Goal: Information Seeking & Learning: Learn about a topic

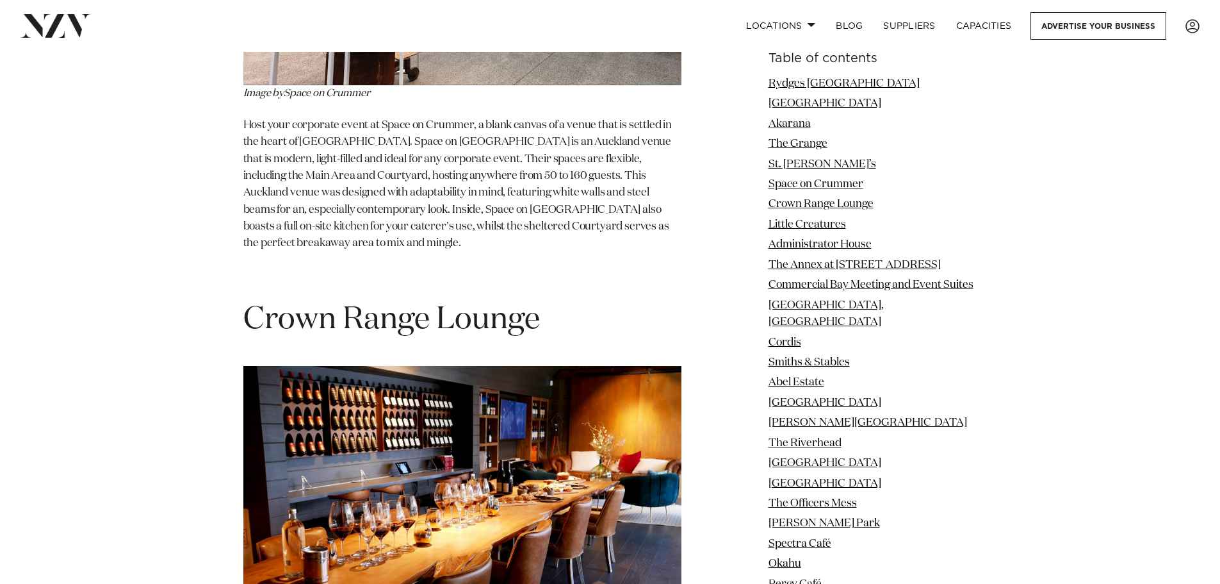
scroll to position [4721, 0]
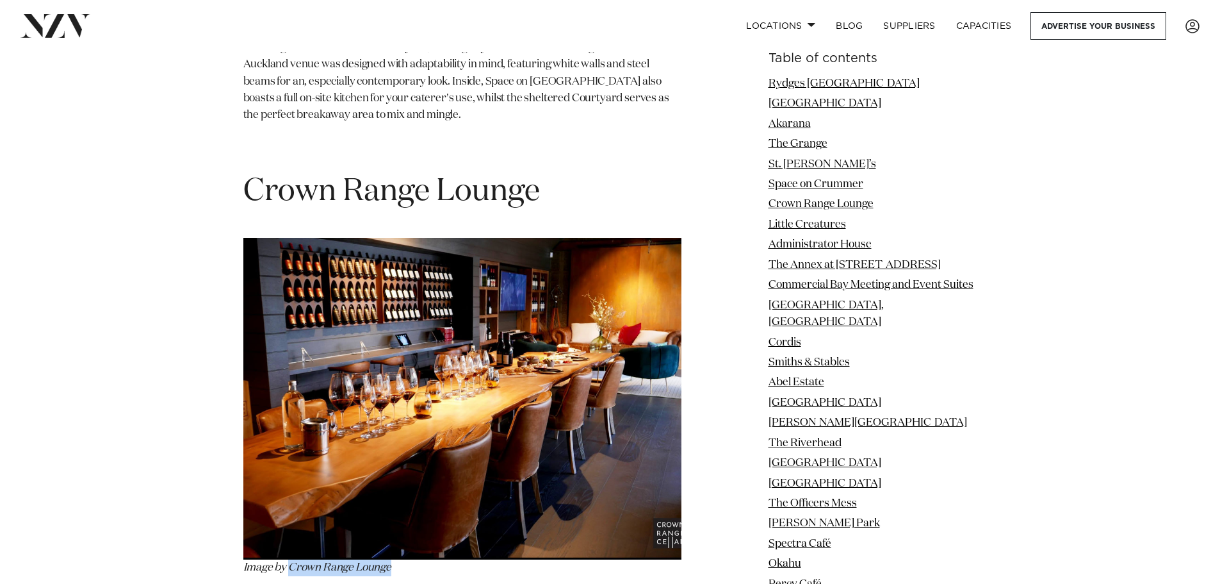
drag, startPoint x: 289, startPoint y: 468, endPoint x: 398, endPoint y: 467, distance: 108.9
click at [398, 467] on p "Image by Crown Range Lounge" at bounding box center [462, 407] width 438 height 338
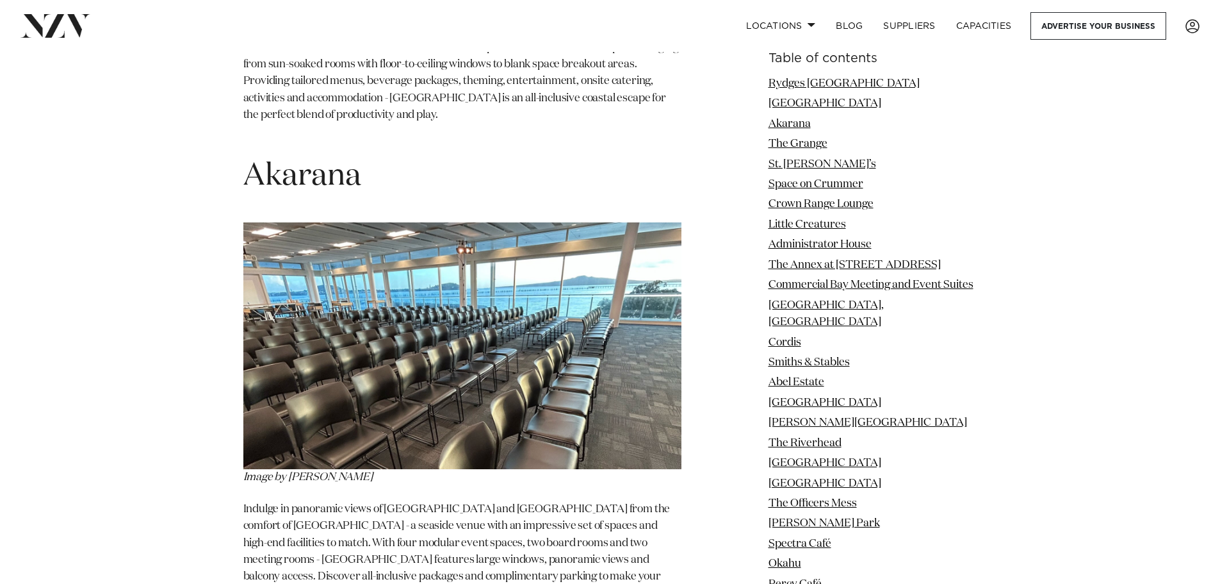
scroll to position [2637, 0]
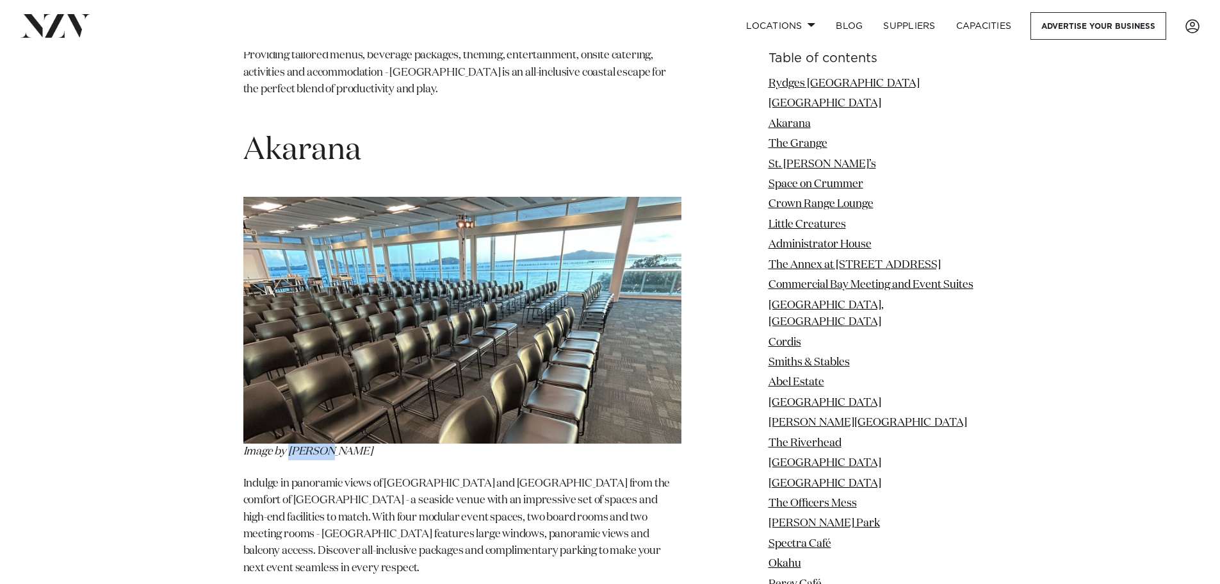
drag, startPoint x: 291, startPoint y: 386, endPoint x: 336, endPoint y: 385, distance: 44.8
click at [338, 385] on p "Image by Akarana" at bounding box center [462, 328] width 438 height 263
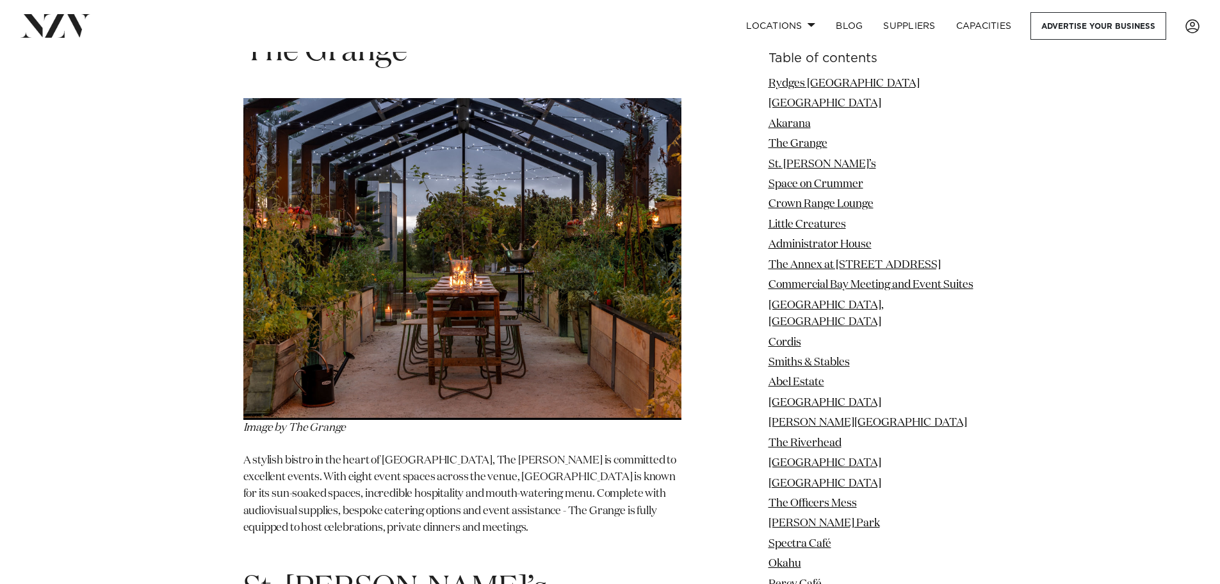
scroll to position [3277, 0]
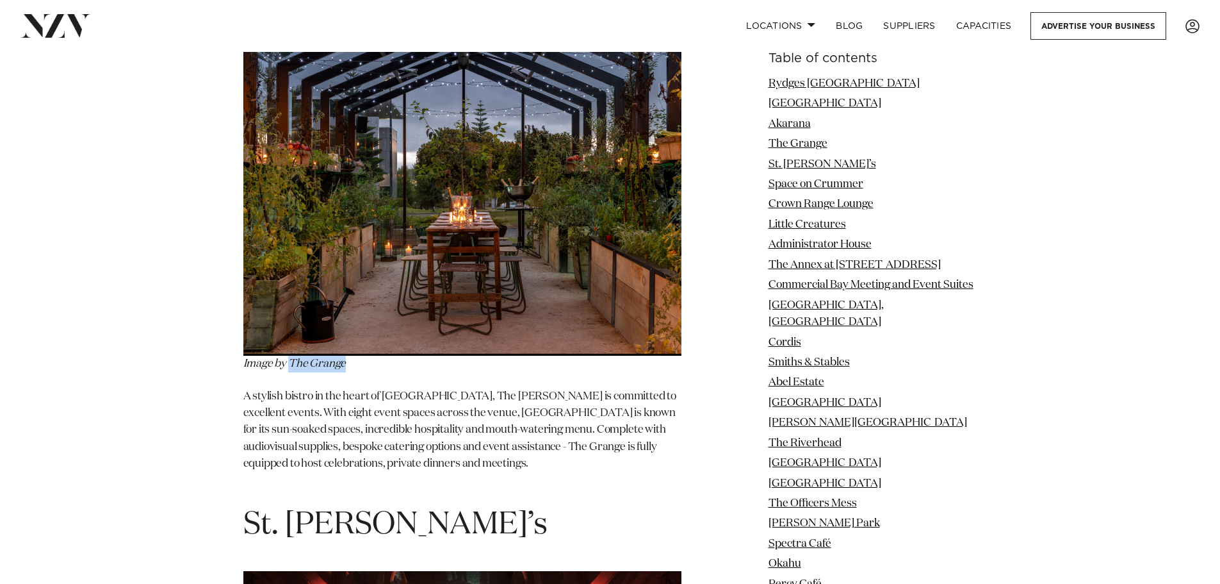
drag, startPoint x: 291, startPoint y: 282, endPoint x: 351, endPoint y: 281, distance: 59.6
click at [351, 281] on p "Image by The Grange" at bounding box center [462, 203] width 438 height 338
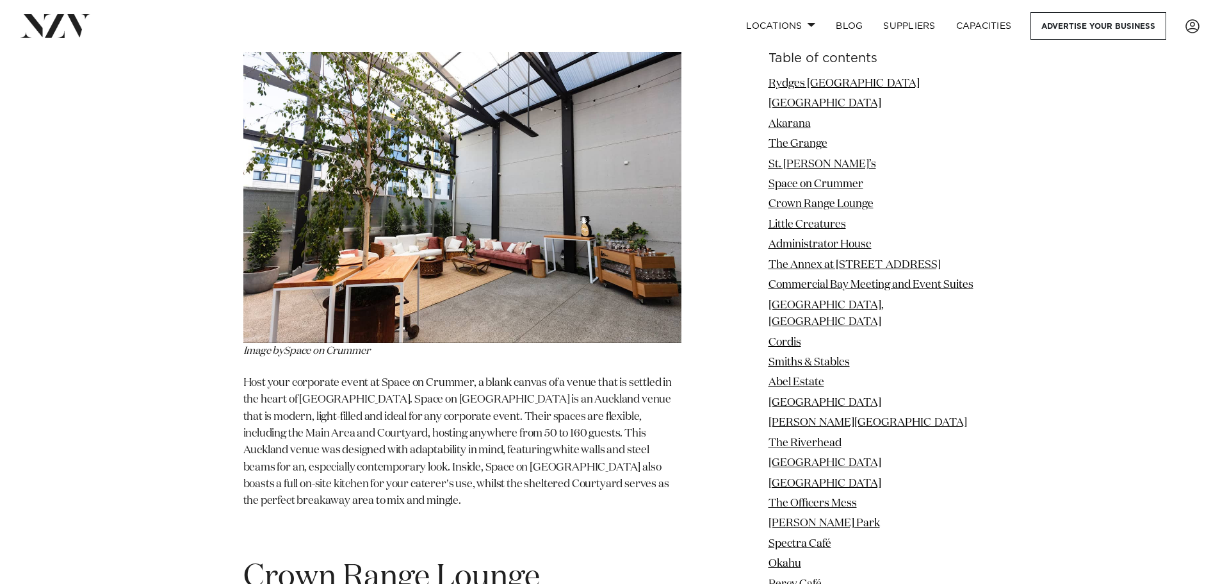
scroll to position [4366, 0]
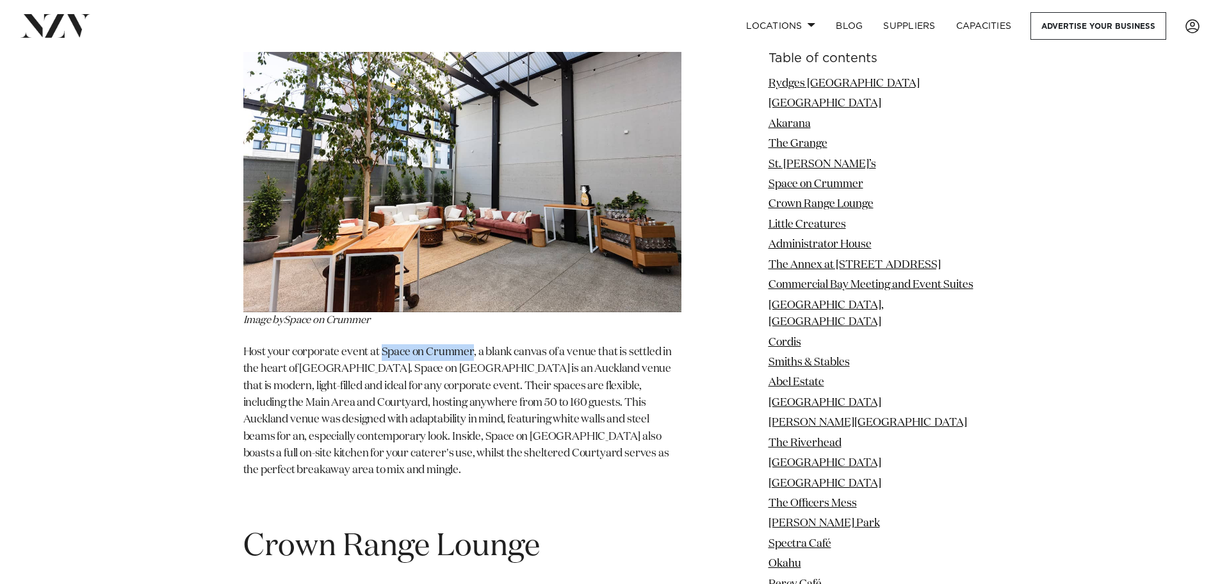
drag, startPoint x: 382, startPoint y: 271, endPoint x: 470, endPoint y: 269, distance: 88.4
click at [470, 347] on span "Host your corporate event at Space on Crummer, a blank canvas of a venue that i…" at bounding box center [457, 411] width 429 height 129
click at [469, 347] on span "Host your corporate event at Space on Crummer, a blank canvas of a venue that i…" at bounding box center [457, 411] width 429 height 129
drag, startPoint x: 381, startPoint y: 270, endPoint x: 474, endPoint y: 269, distance: 92.9
click at [475, 347] on span "Host your corporate event at Space on Crummer, a blank canvas of a venue that i…" at bounding box center [457, 411] width 429 height 129
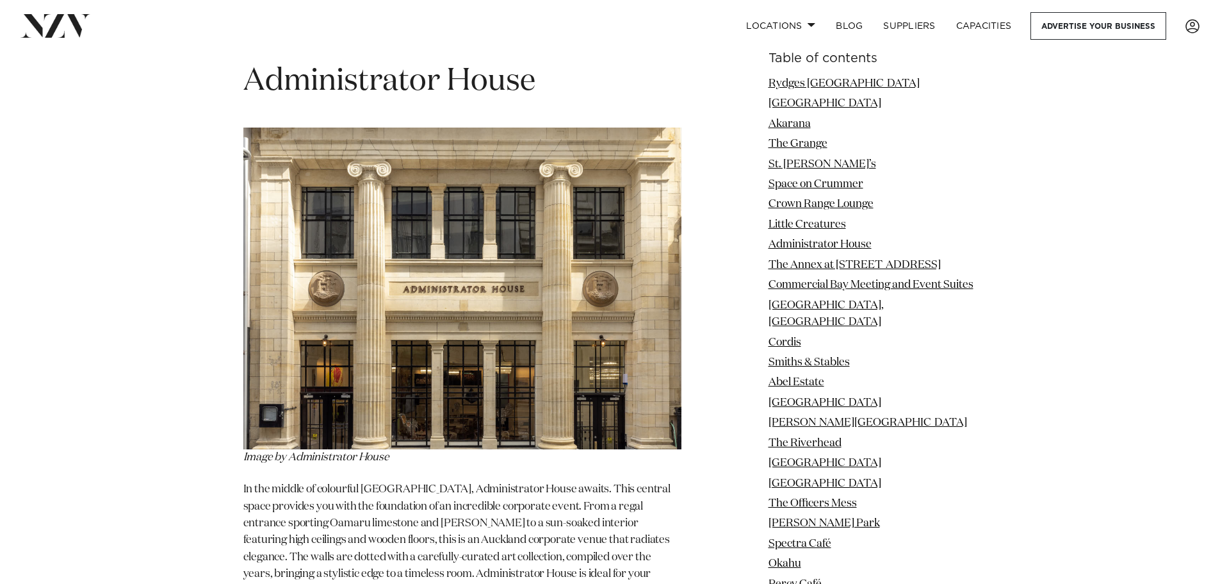
scroll to position [6032, 0]
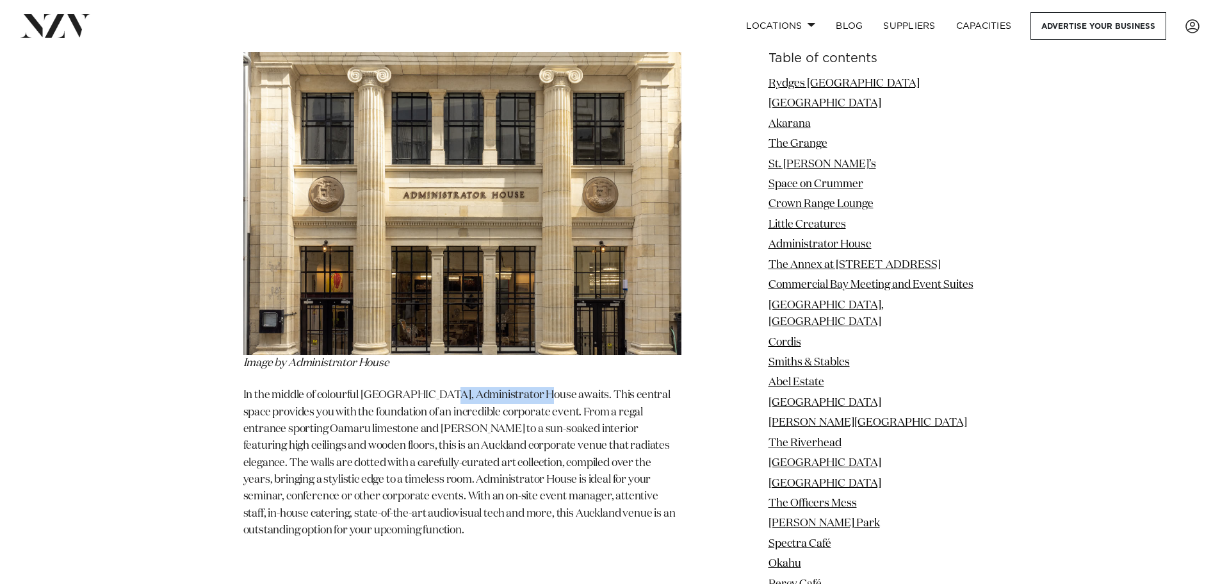
drag, startPoint x: 435, startPoint y: 295, endPoint x: 530, endPoint y: 294, distance: 94.8
click at [532, 387] on p "In the middle of colourful Auckland City, Administrator House awaits. This cent…" at bounding box center [462, 463] width 438 height 152
click at [458, 387] on p "In the middle of colourful Auckland City, Administrator House awaits. This cent…" at bounding box center [462, 463] width 438 height 152
click at [454, 387] on p "In the middle of colourful Auckland City, Administrator House awaits. This cent…" at bounding box center [462, 463] width 438 height 152
drag, startPoint x: 366, startPoint y: 297, endPoint x: 532, endPoint y: 301, distance: 166.0
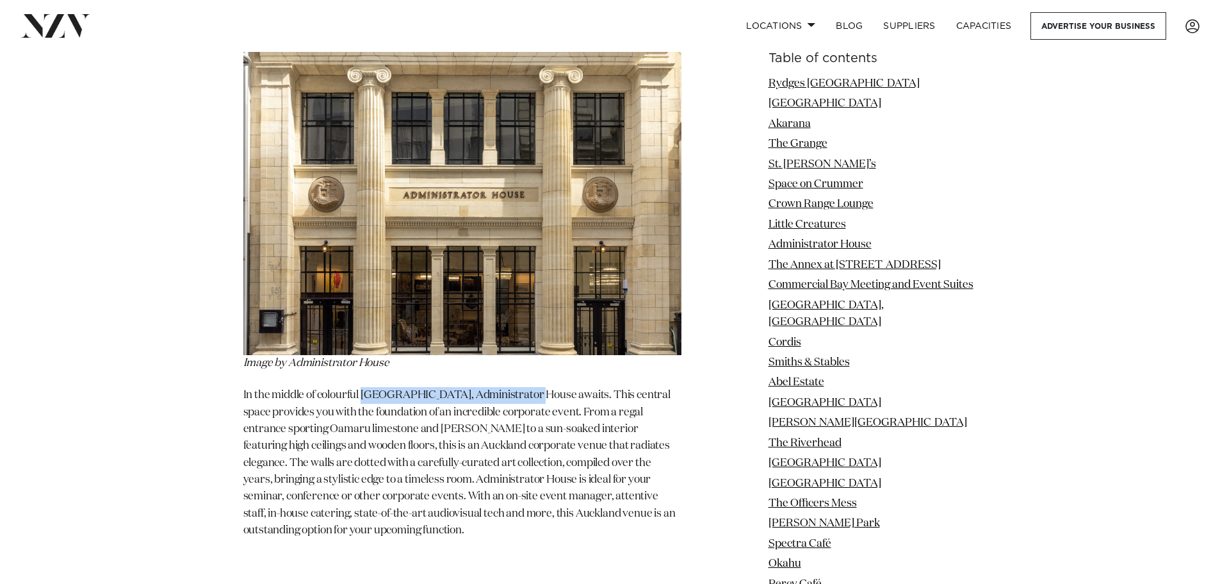
click at [532, 387] on p "In the middle of colourful Auckland City, Administrator House awaits. This cent…" at bounding box center [462, 463] width 438 height 152
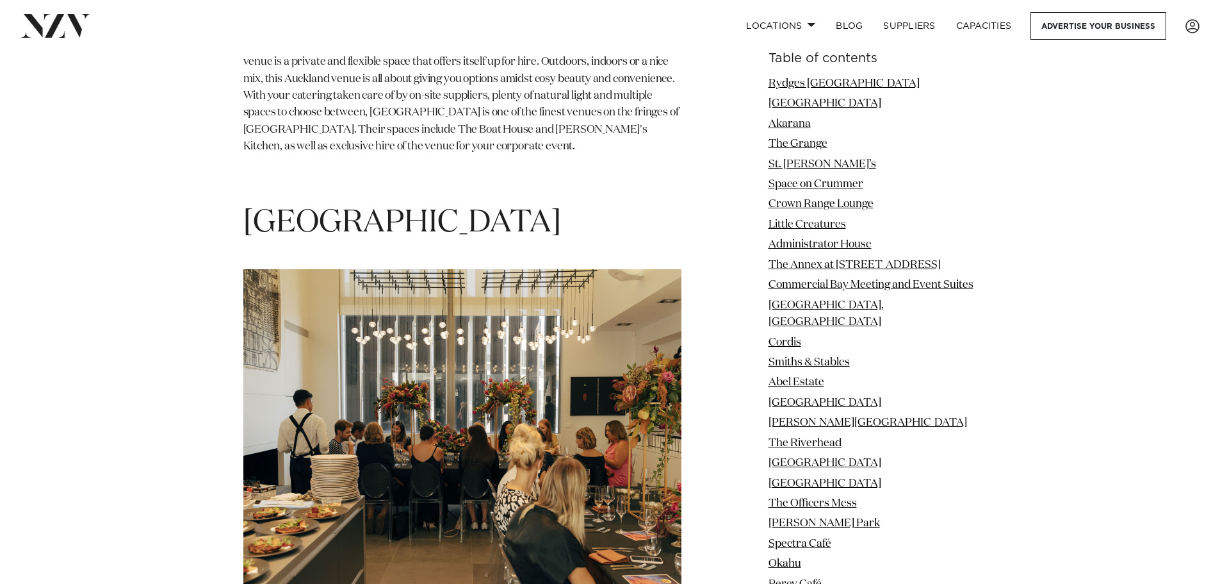
scroll to position [11476, 0]
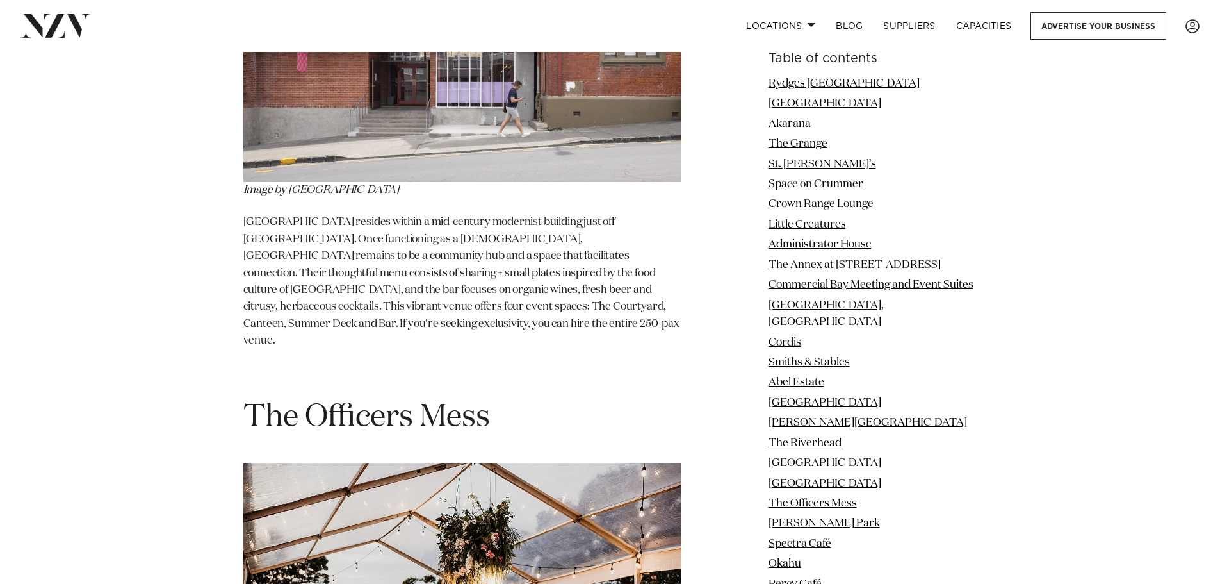
scroll to position [12501, 0]
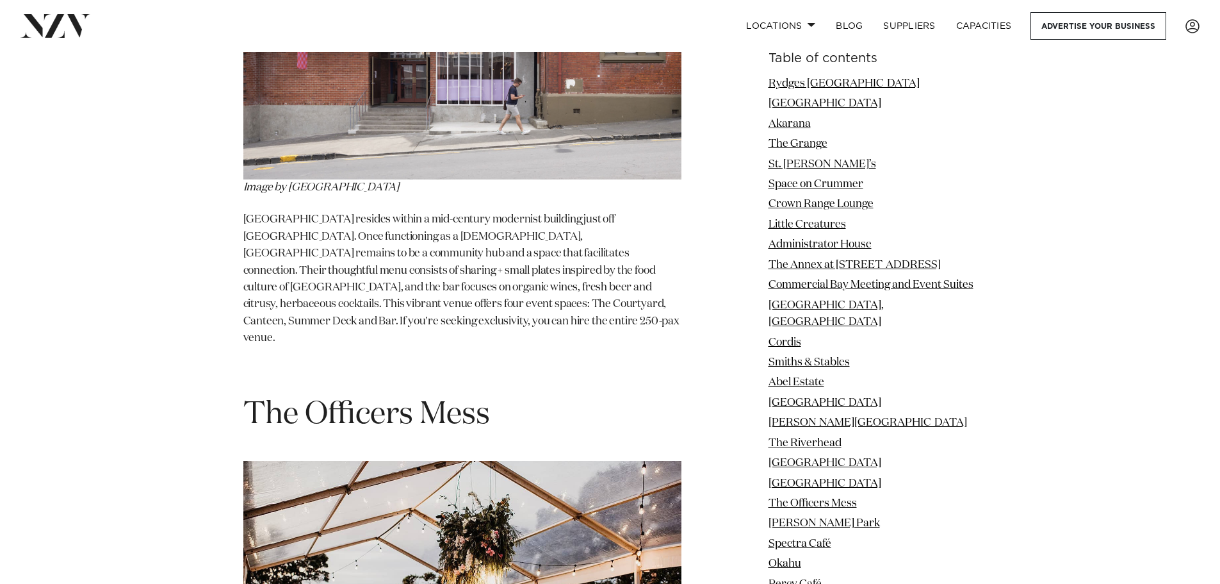
drag, startPoint x: 404, startPoint y: 507, endPoint x: 580, endPoint y: 552, distance: 181.9
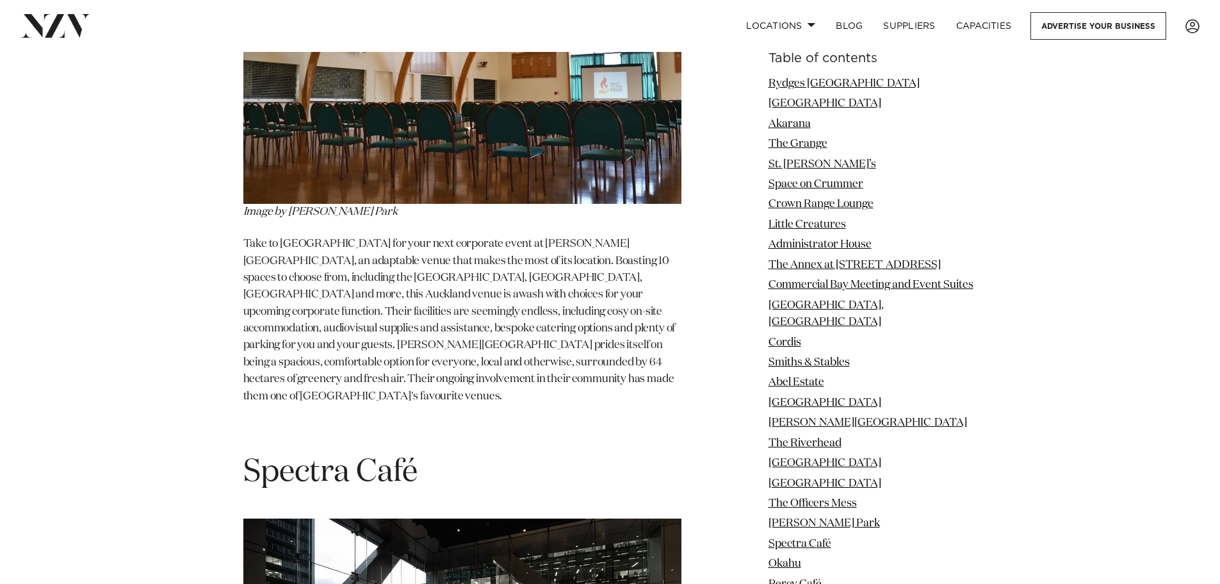
scroll to position [13654, 0]
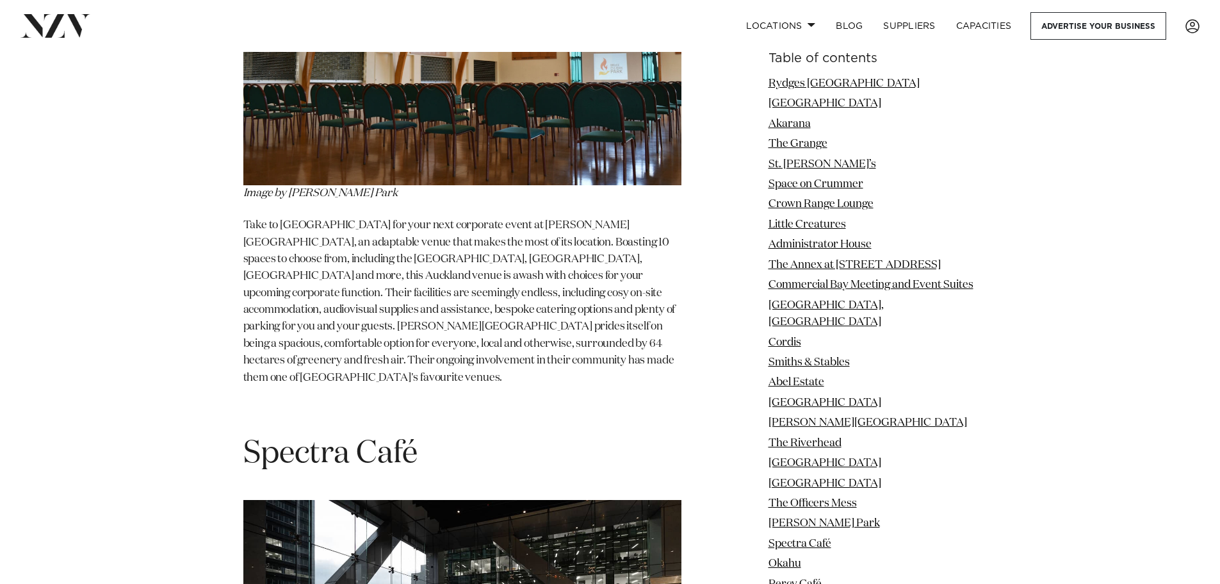
drag, startPoint x: 439, startPoint y: 426, endPoint x: 391, endPoint y: 486, distance: 76.1
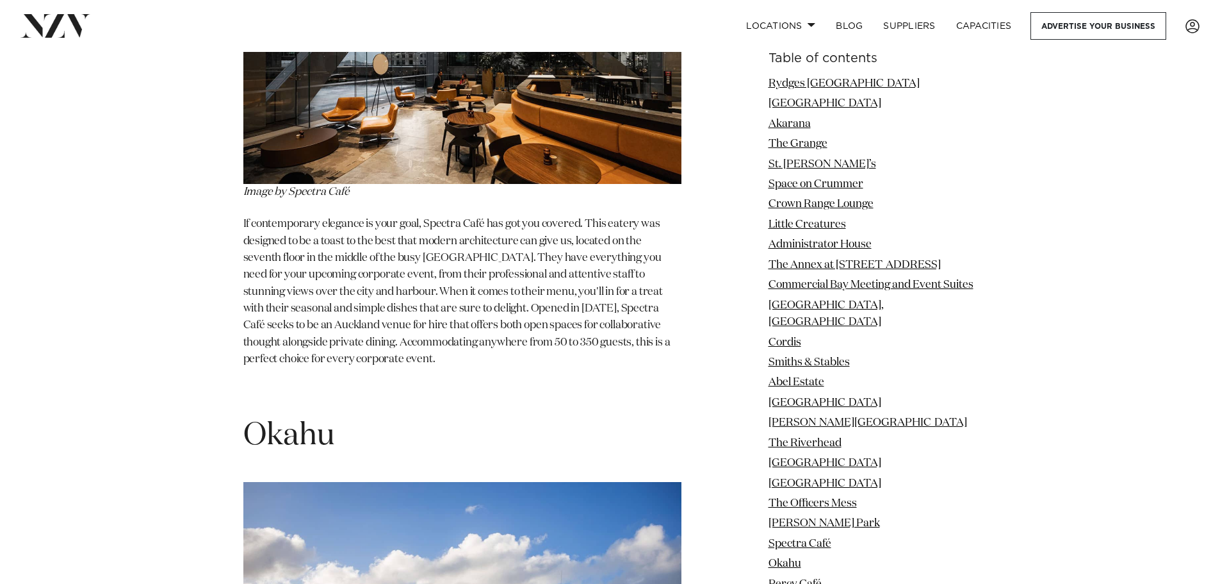
scroll to position [14231, 0]
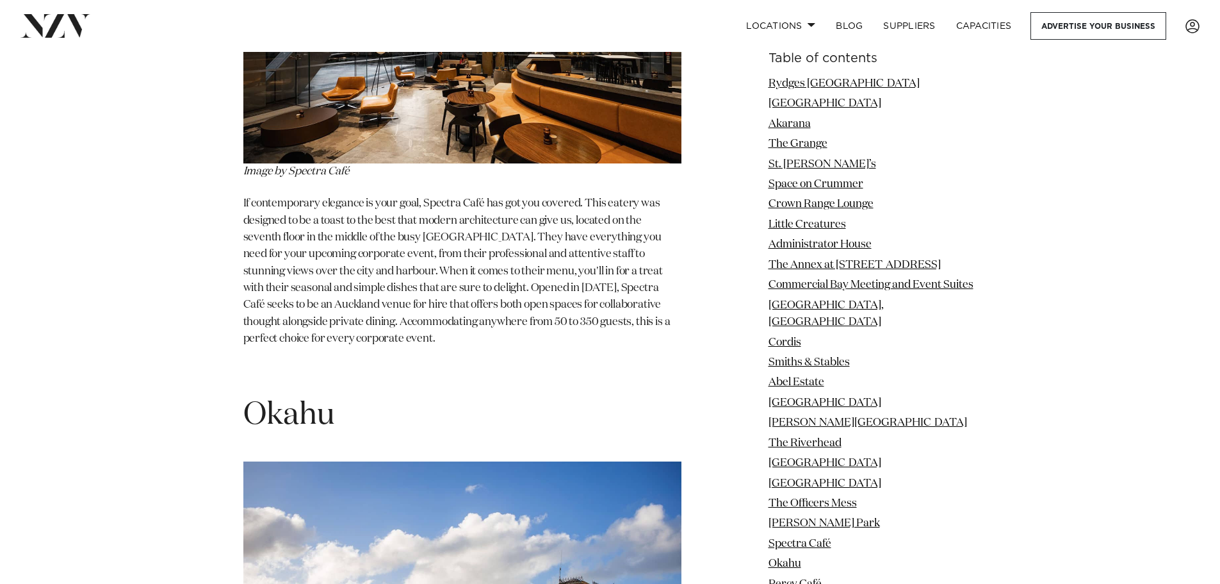
drag, startPoint x: 366, startPoint y: 422, endPoint x: 402, endPoint y: 420, distance: 35.9
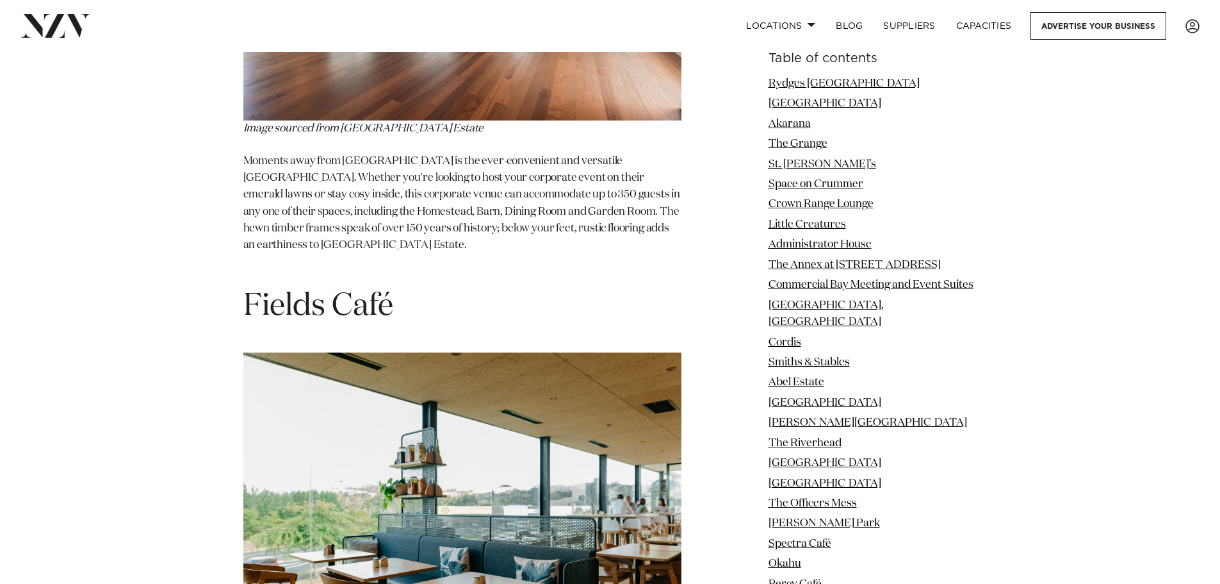
scroll to position [17114, 0]
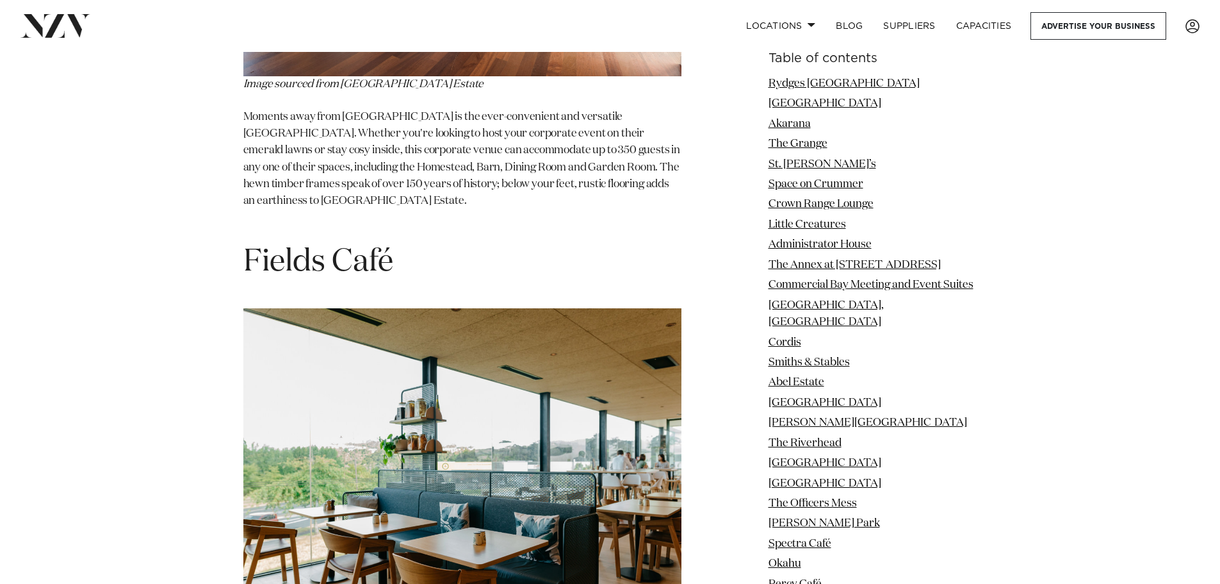
drag, startPoint x: 319, startPoint y: 331, endPoint x: 651, endPoint y: 370, distance: 334.0
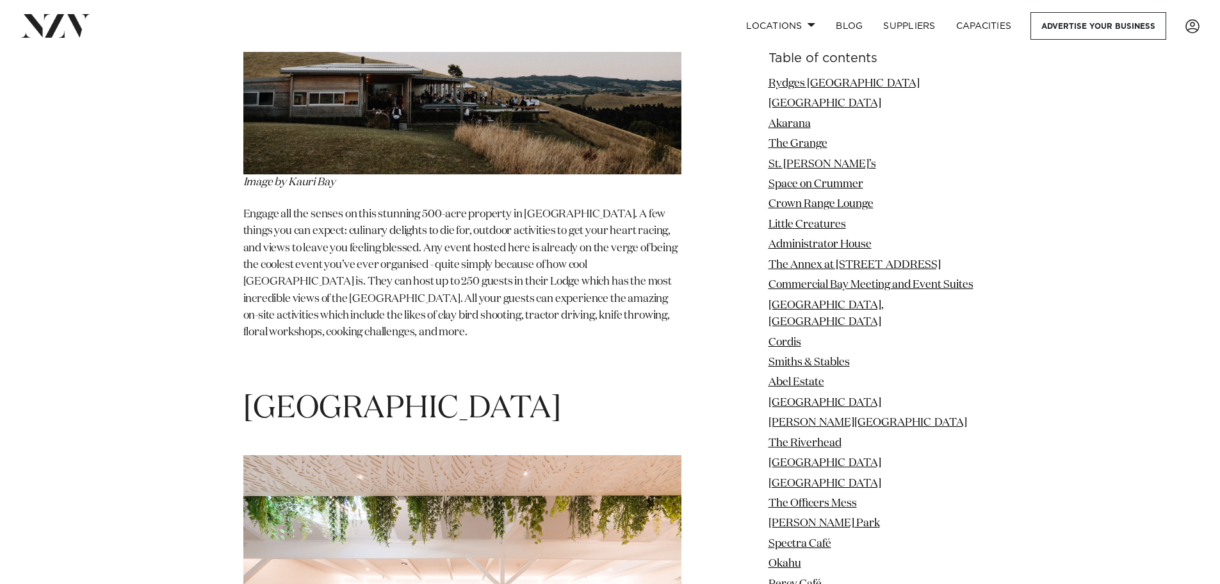
scroll to position [18331, 0]
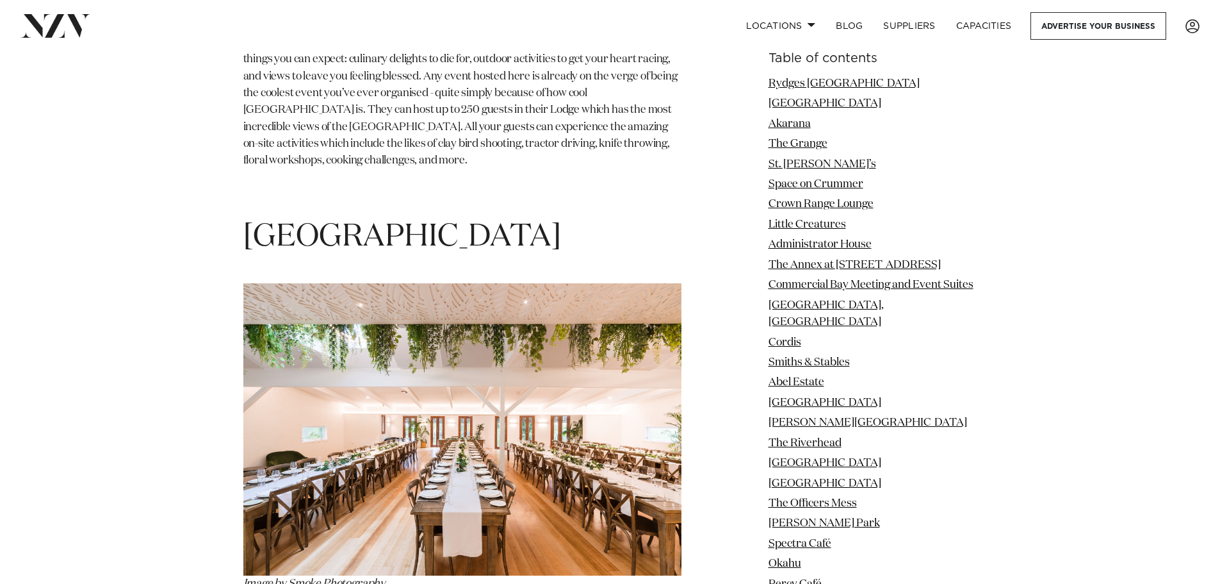
drag, startPoint x: 306, startPoint y: 159, endPoint x: 341, endPoint y: 235, distance: 83.7
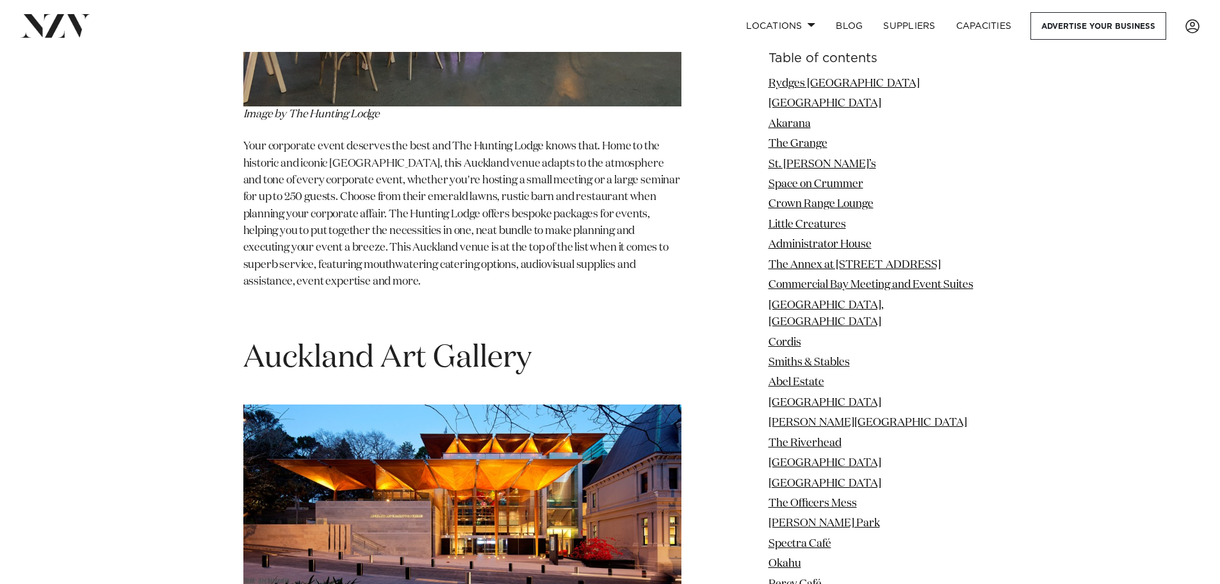
scroll to position [19420, 0]
drag, startPoint x: 512, startPoint y: 166, endPoint x: 623, endPoint y: 163, distance: 111.5
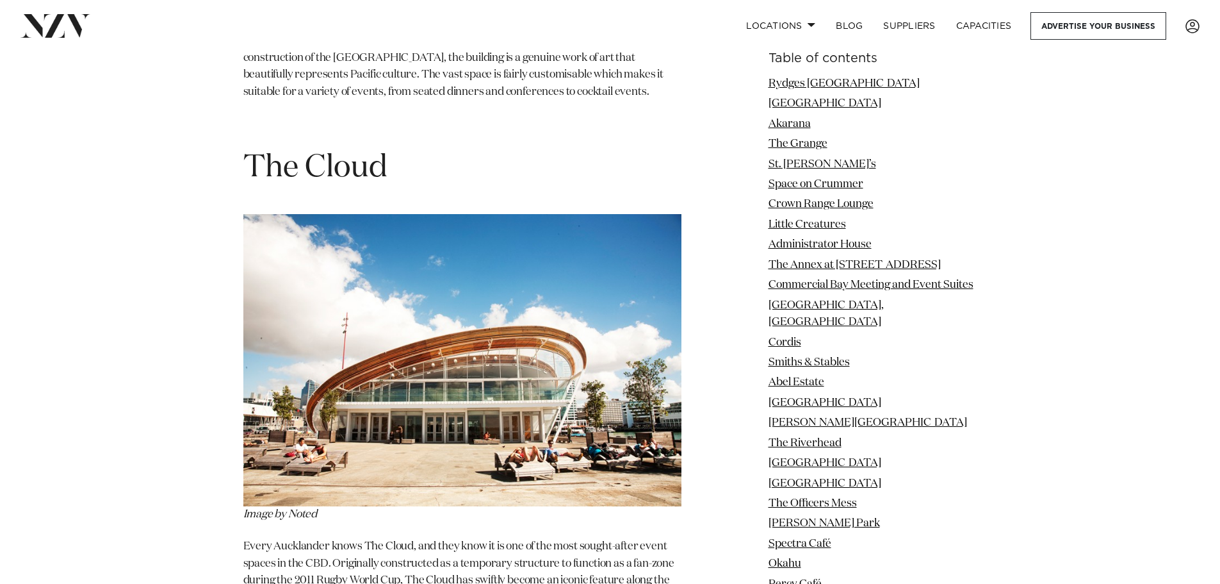
scroll to position [20829, 0]
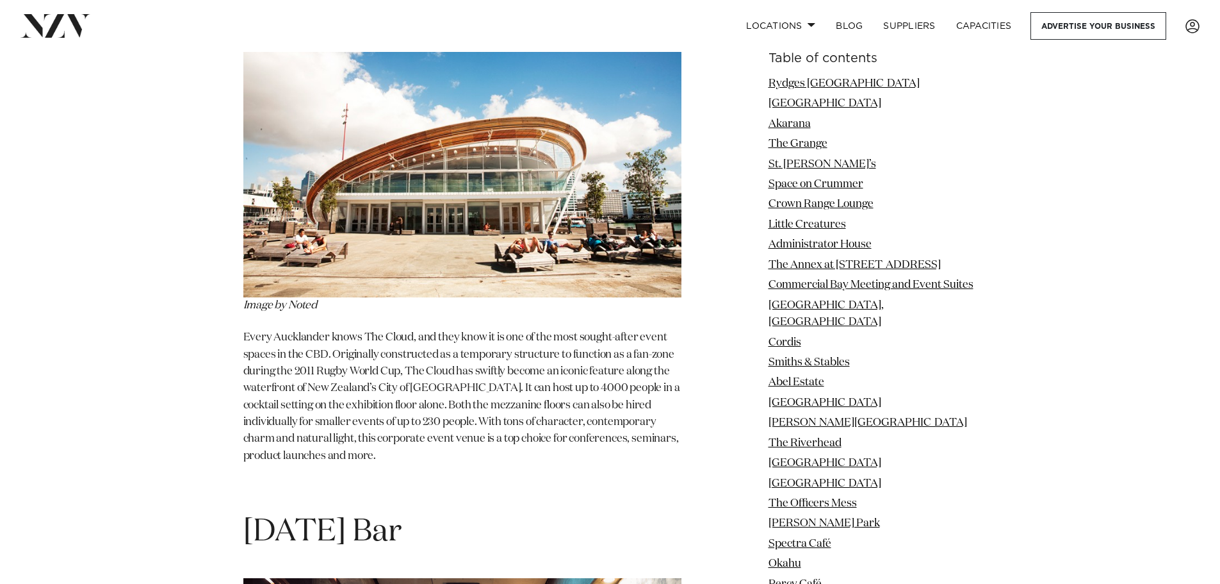
drag, startPoint x: 531, startPoint y: 473, endPoint x: 599, endPoint y: 472, distance: 67.9
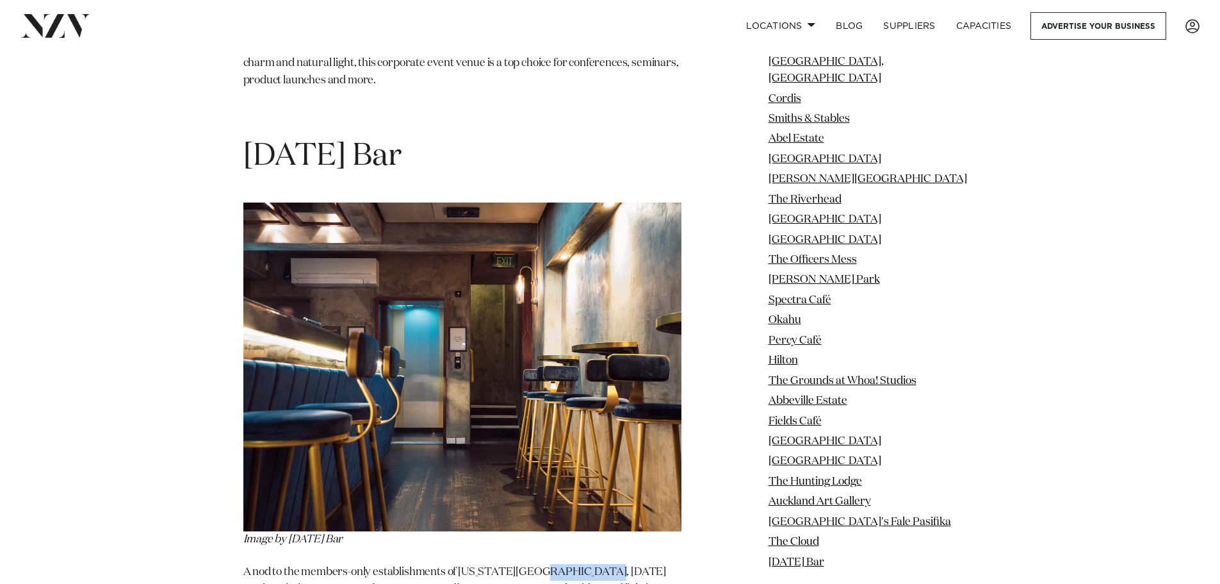
scroll to position [21213, 0]
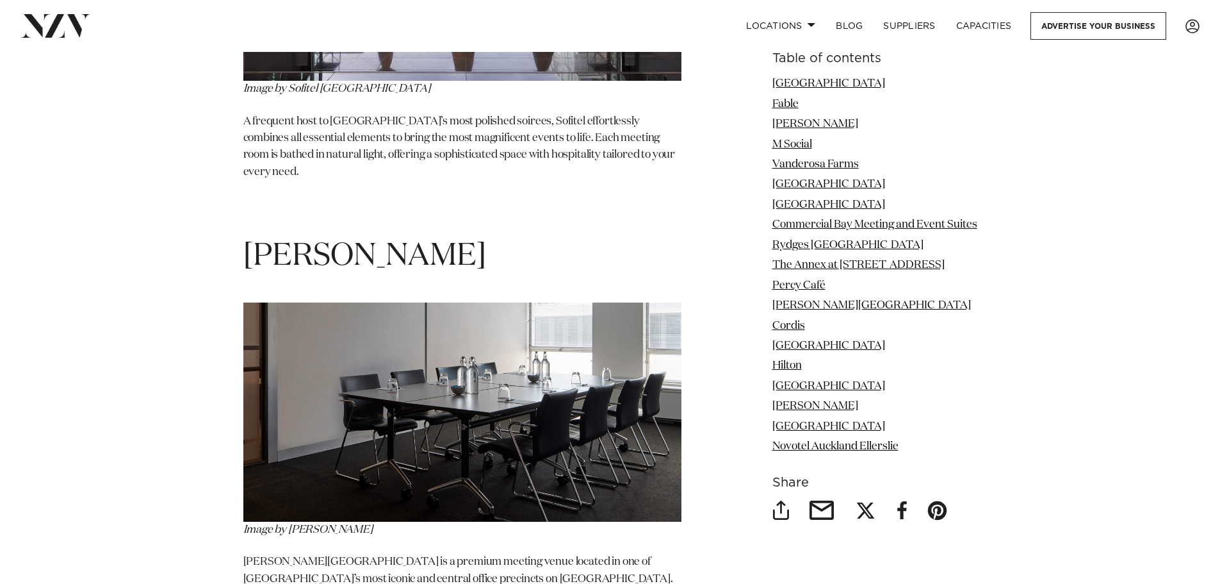
scroll to position [8840, 0]
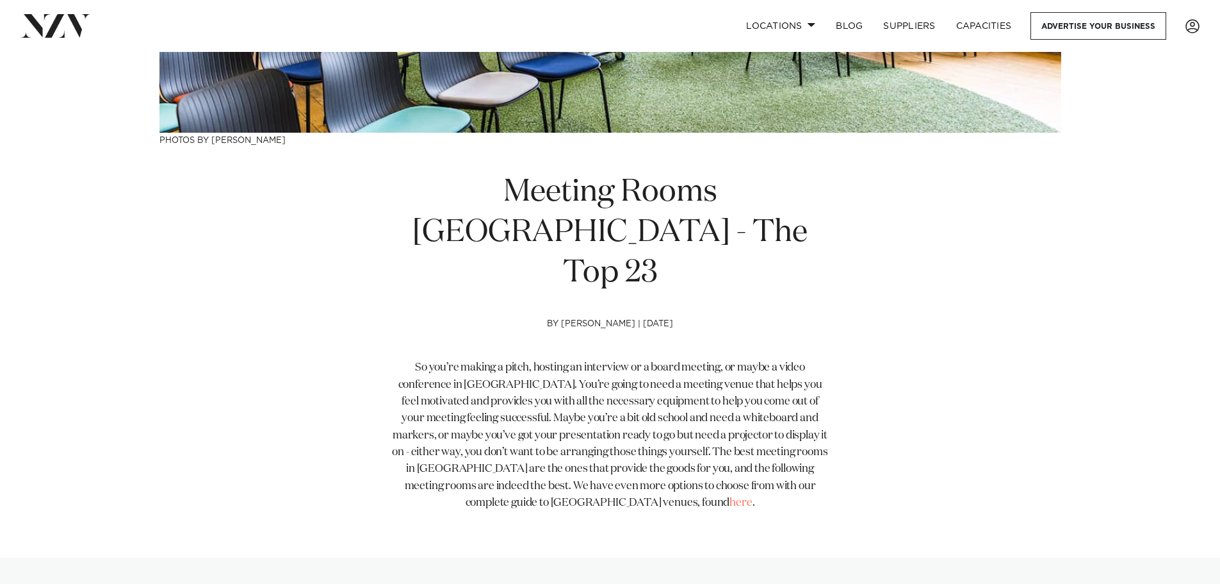
scroll to position [384, 0]
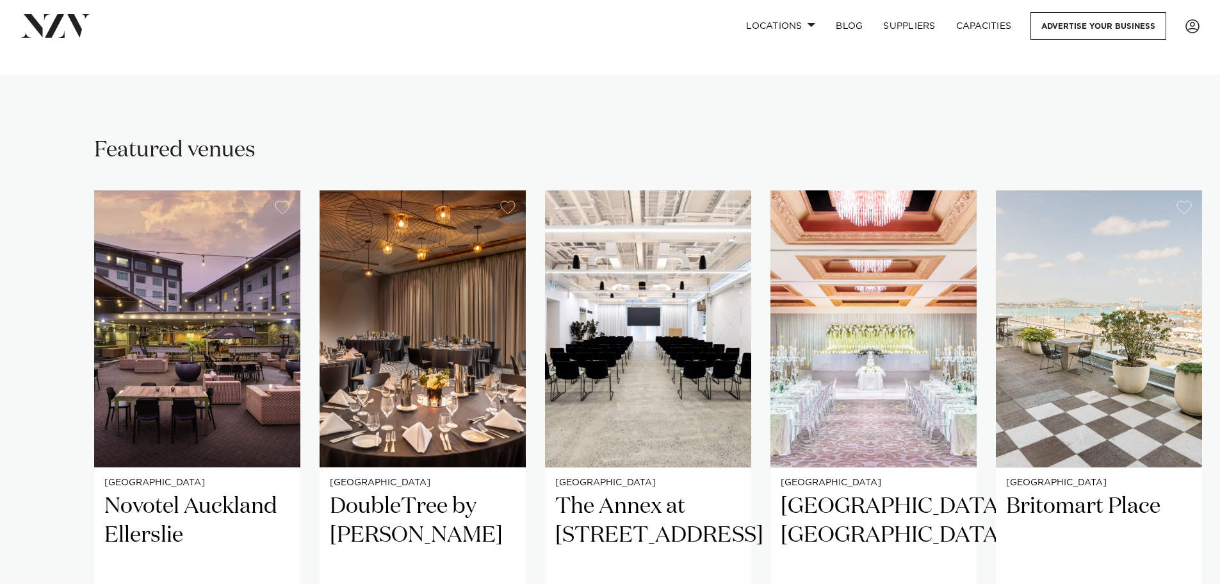
scroll to position [897, 0]
